Goal: Task Accomplishment & Management: Complete application form

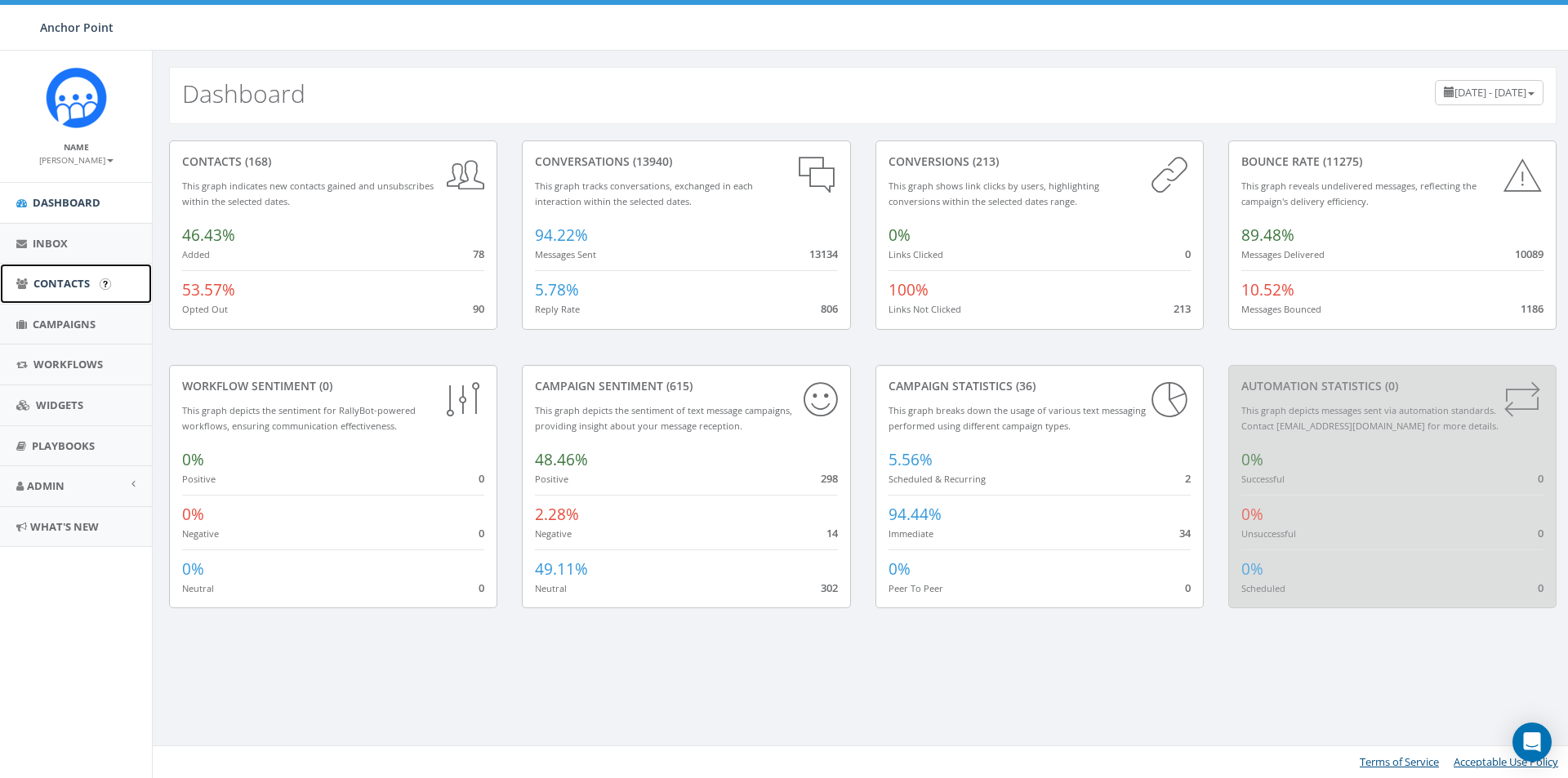
click at [46, 281] on span "Contacts" at bounding box center [62, 283] width 56 height 15
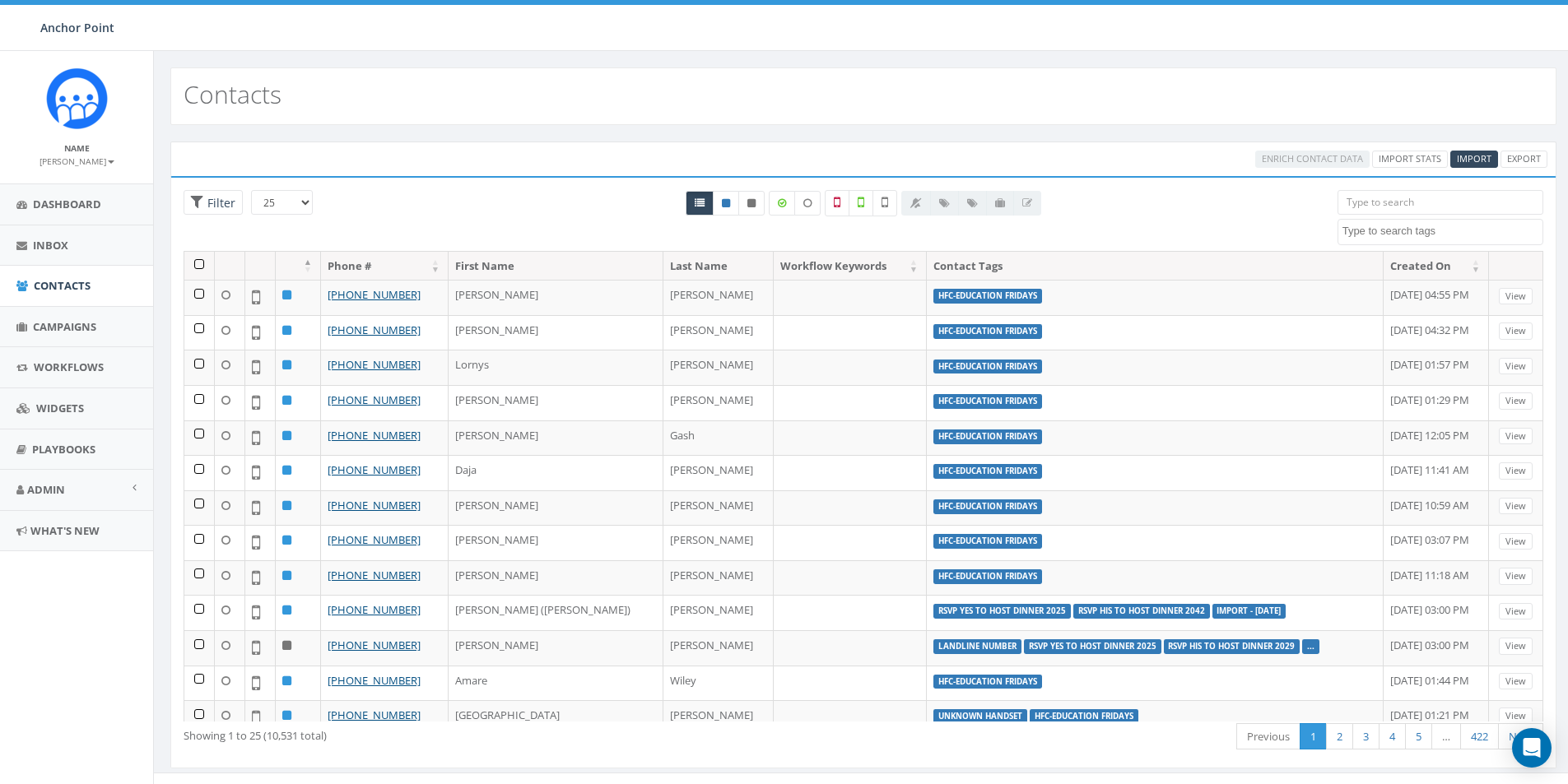
select select
click at [1487, 158] on span "Import" at bounding box center [1474, 157] width 35 height 12
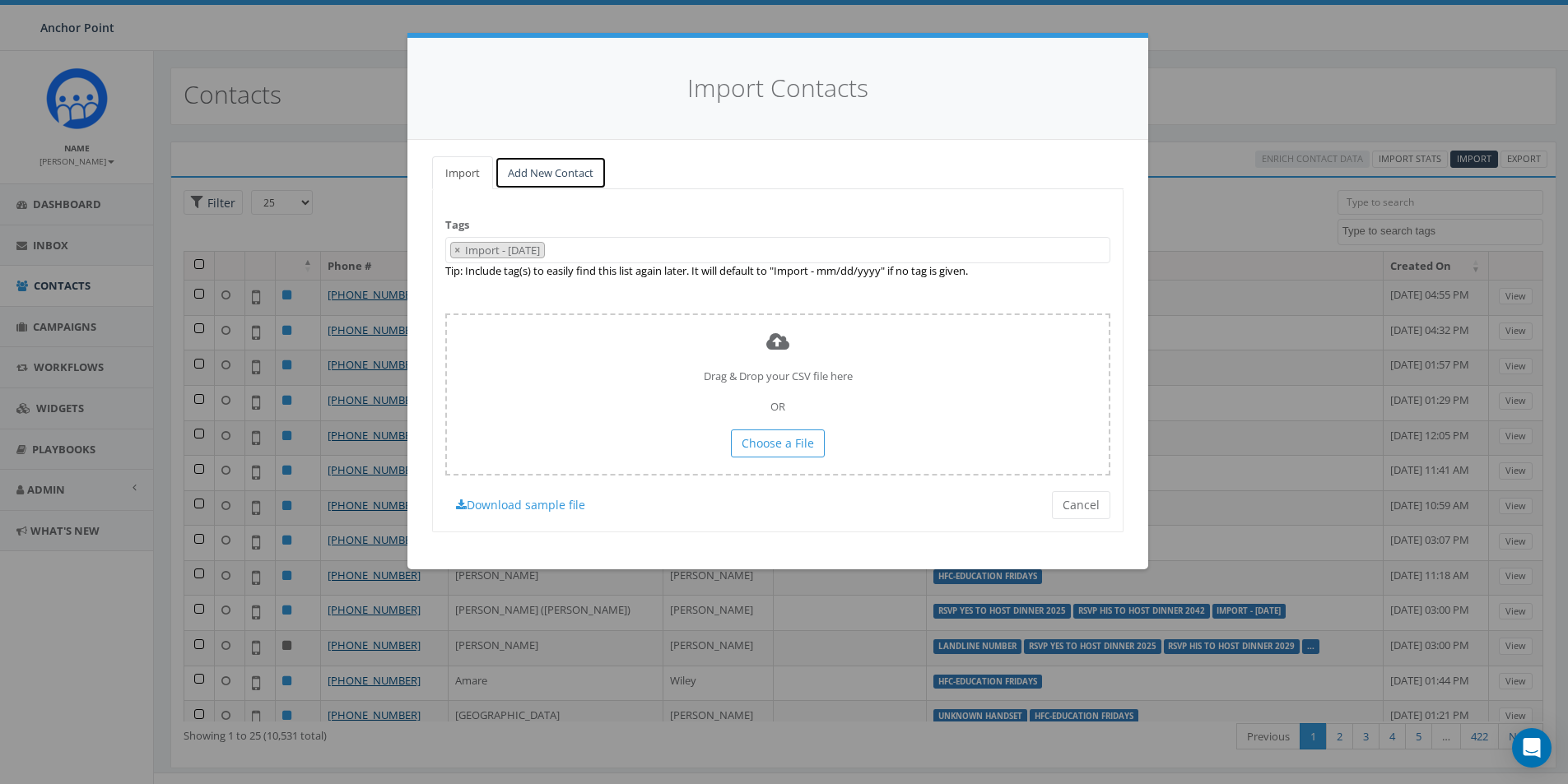
click at [533, 176] on link "Add New Contact" at bounding box center [551, 173] width 112 height 34
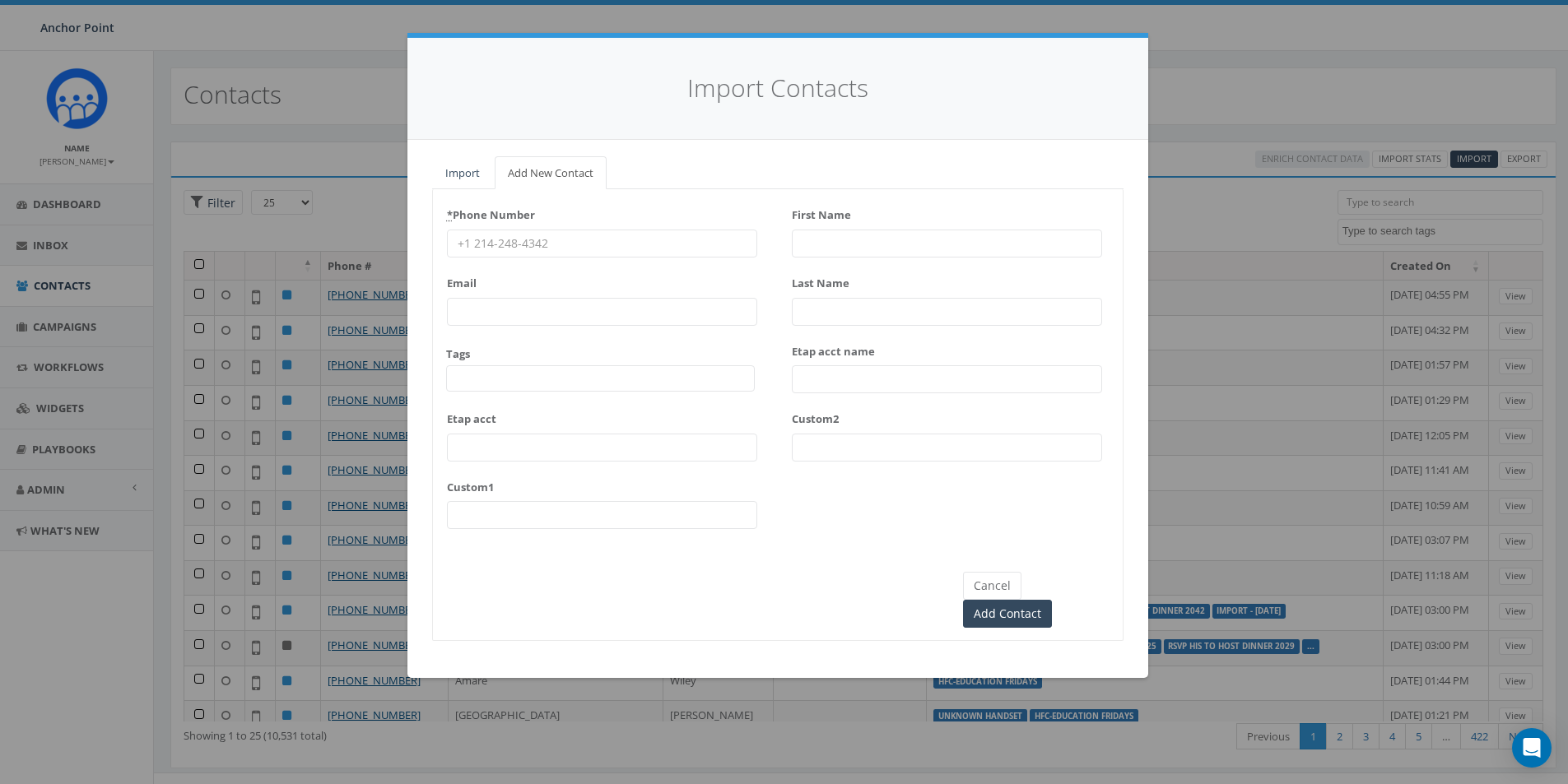
click at [538, 251] on input "* Phone Number" at bounding box center [601, 243] width 310 height 28
type input "832-494-1402"
click at [843, 252] on input "First Name" at bounding box center [946, 243] width 310 height 28
type input "Kaymean"
click at [928, 321] on input "Last Name" at bounding box center [946, 312] width 310 height 28
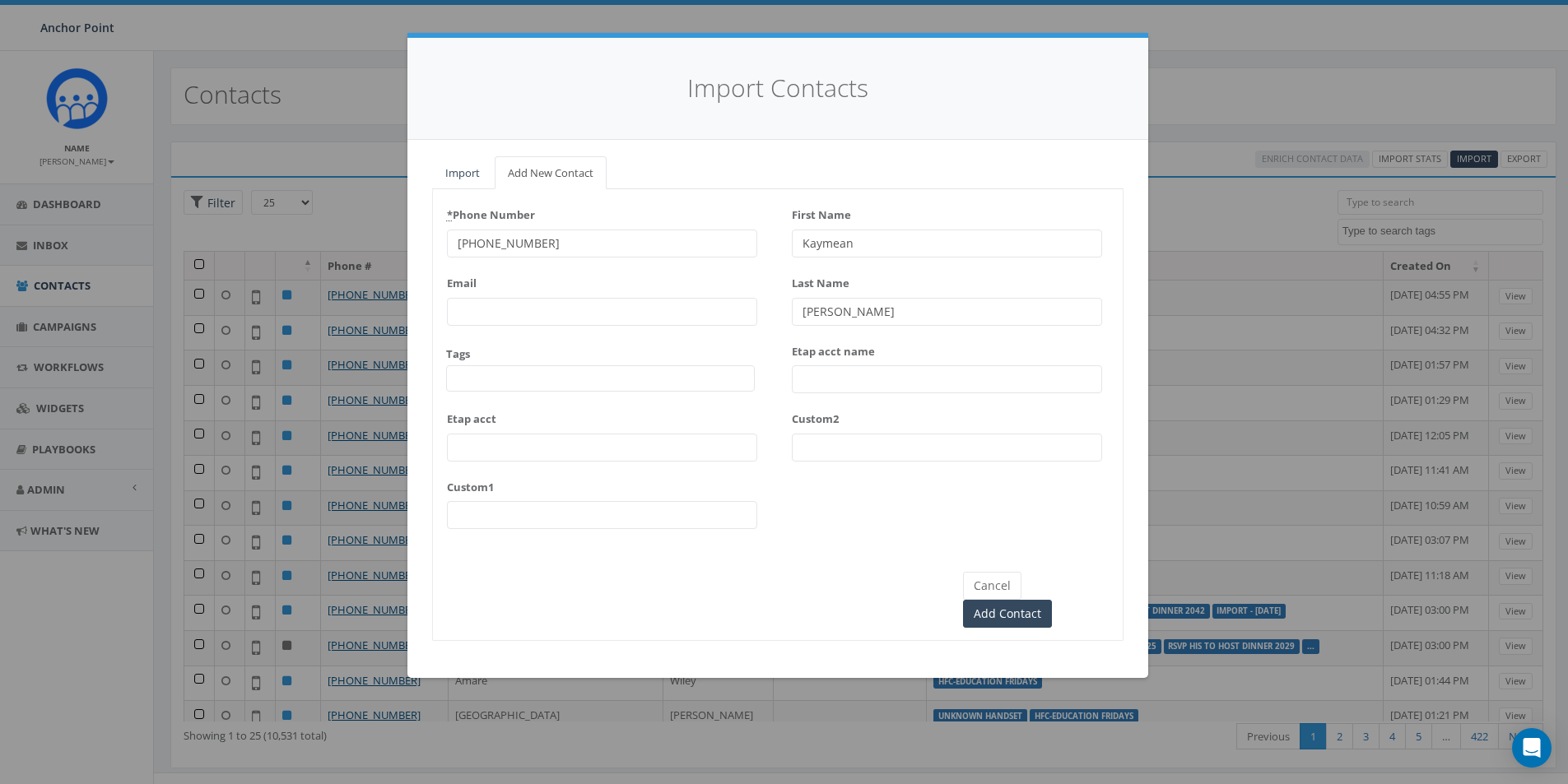
type input "Edwards"
click at [532, 445] on input "Etap acct" at bounding box center [601, 447] width 310 height 28
click at [517, 366] on span at bounding box center [600, 378] width 308 height 27
type textarea "hf"
select select "HFC-Education Fridays"
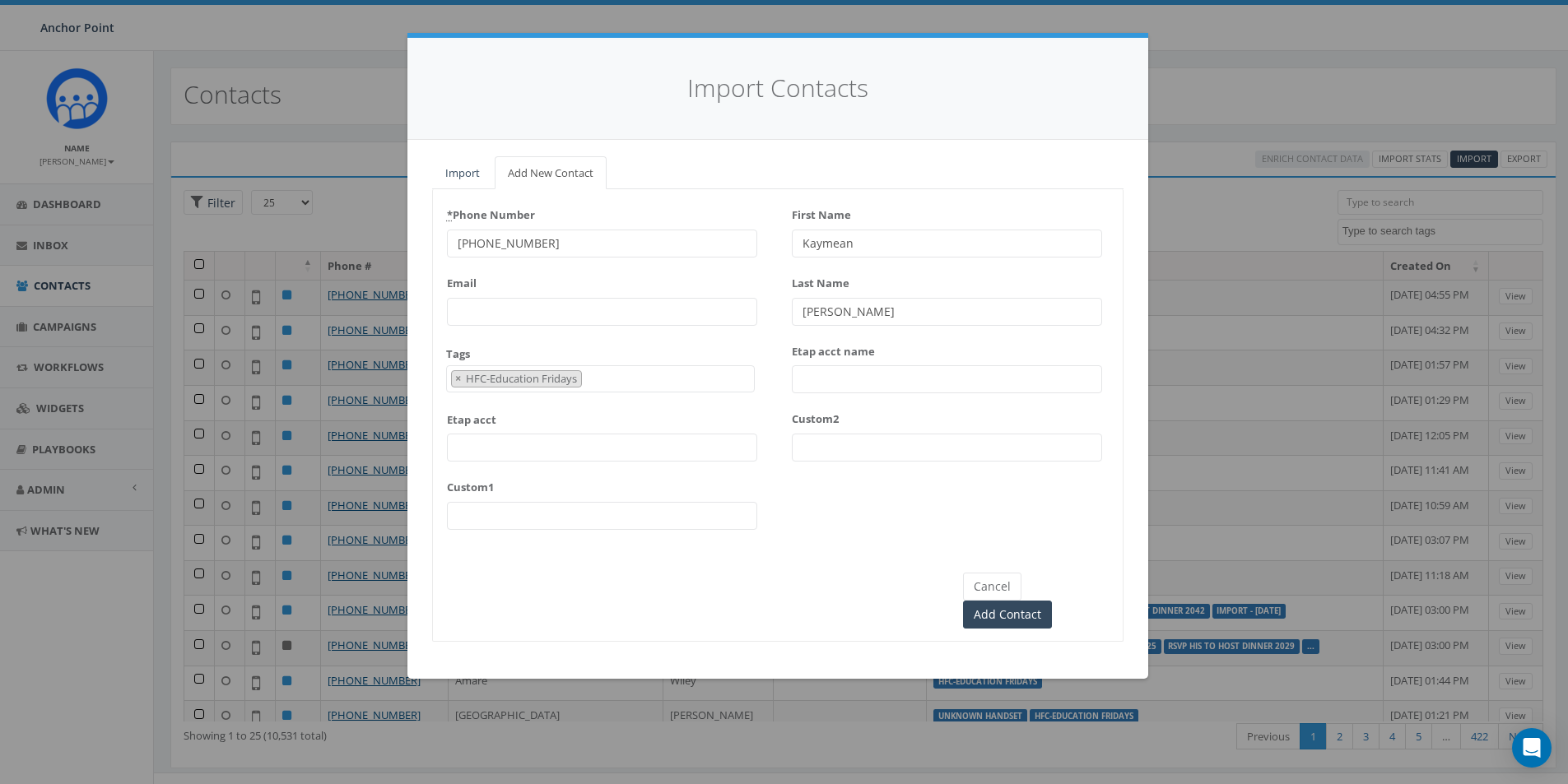
scroll to position [547, 0]
click at [1050, 601] on input "Add Contact" at bounding box center [1006, 615] width 89 height 28
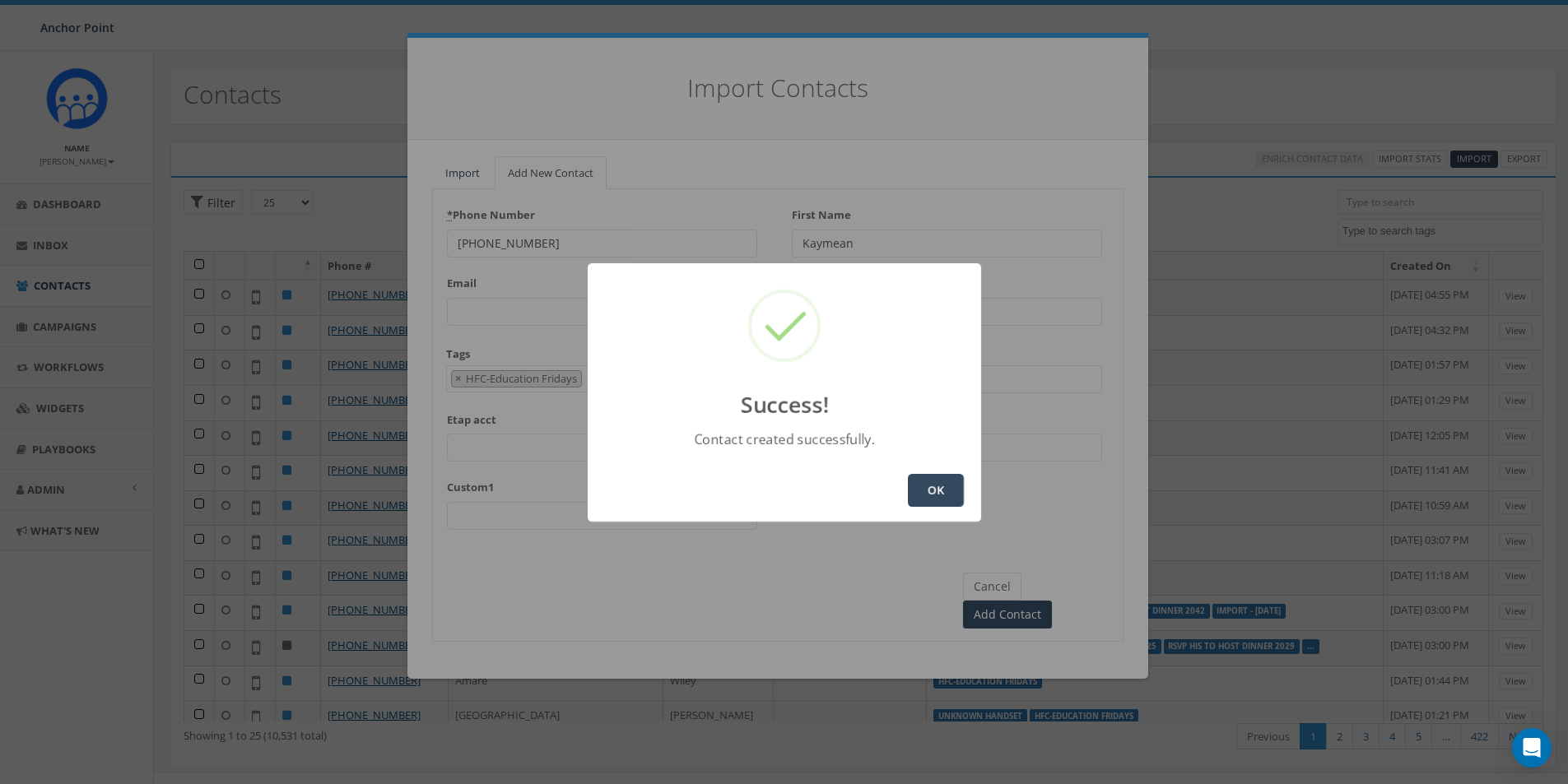
click at [926, 499] on button "OK" at bounding box center [935, 490] width 56 height 33
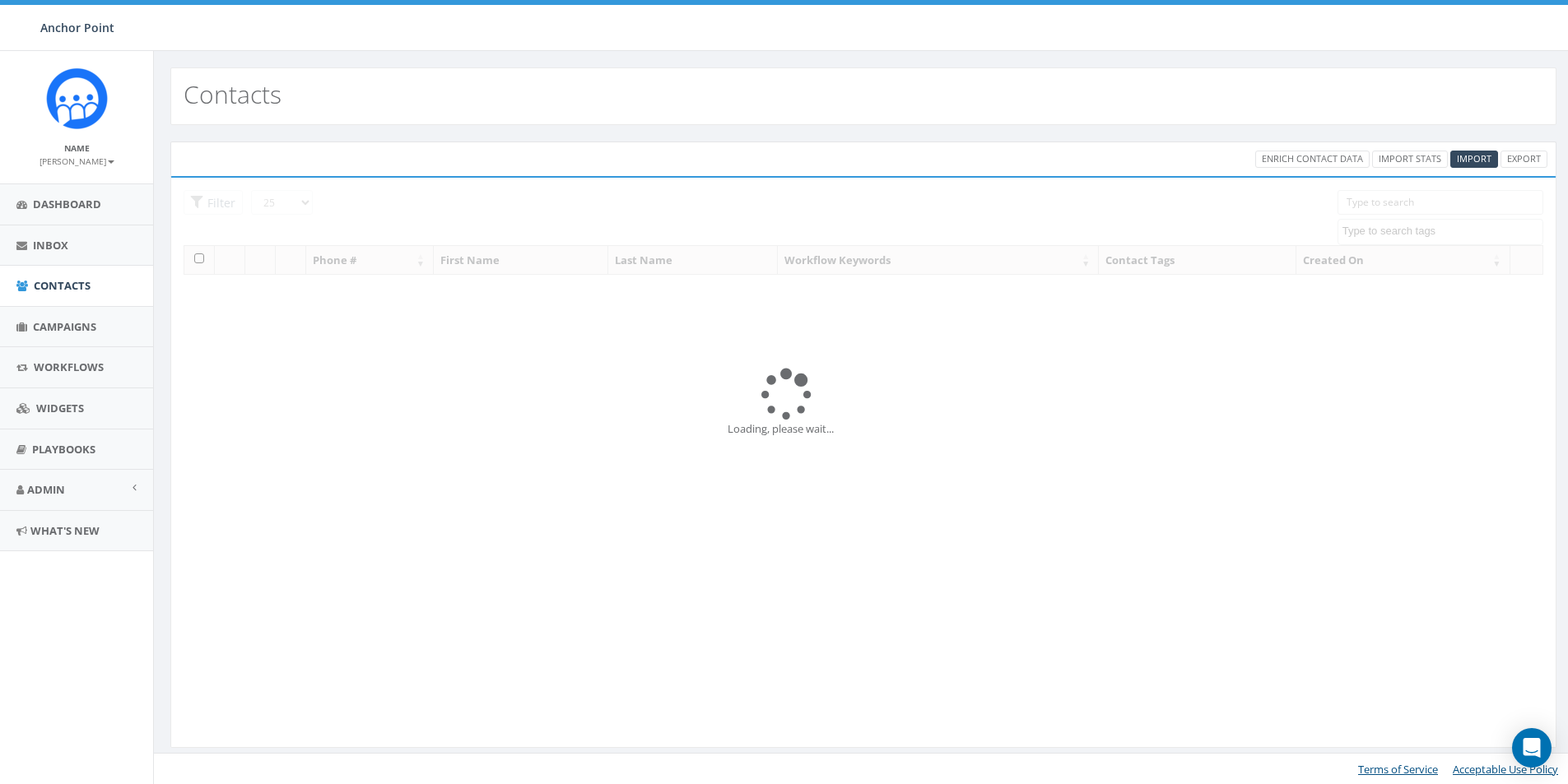
select select
